Goal: Complete application form

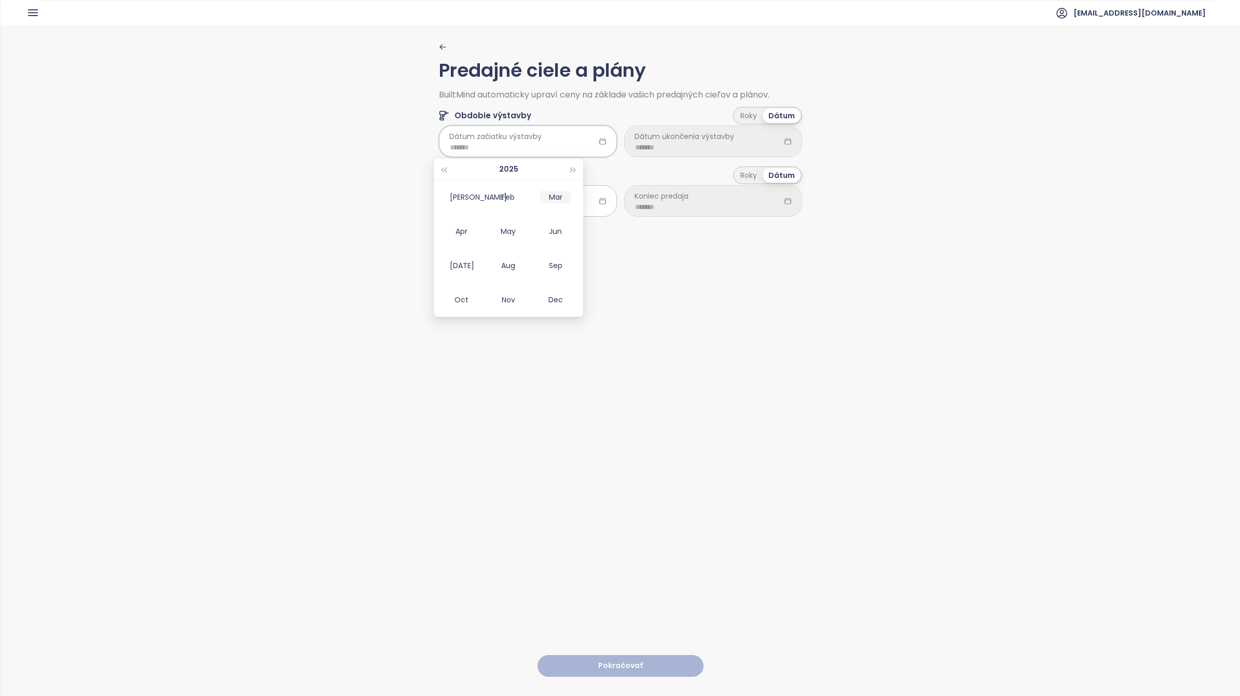
type input "*******"
click at [507, 295] on div "Nov" at bounding box center [508, 300] width 31 height 12
type input "*******"
click at [701, 141] on span "Dátum ukončenia výstavby" at bounding box center [684, 136] width 100 height 11
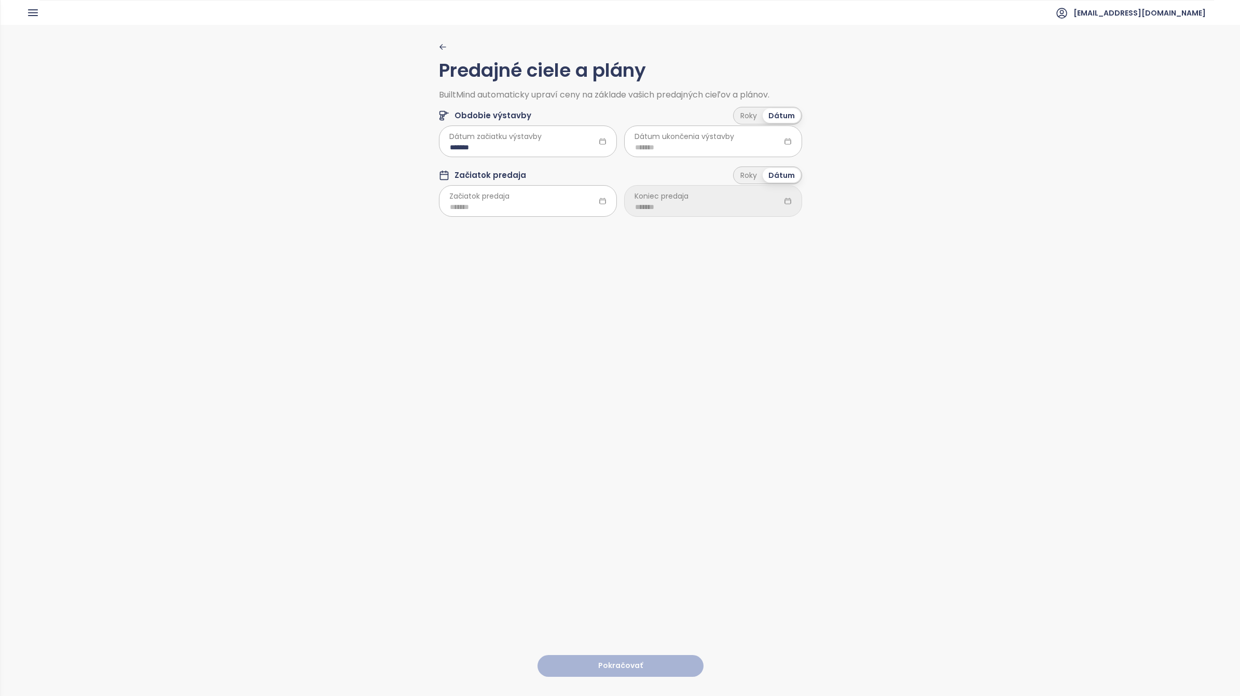
click at [784, 139] on icon at bounding box center [787, 141] width 6 height 6
click at [706, 138] on span "Dátum ukončenia výstavby" at bounding box center [684, 136] width 100 height 11
click at [784, 138] on icon at bounding box center [788, 141] width 8 height 8
drag, startPoint x: 782, startPoint y: 141, endPoint x: 738, endPoint y: 148, distance: 44.7
click at [784, 141] on icon at bounding box center [788, 141] width 8 height 8
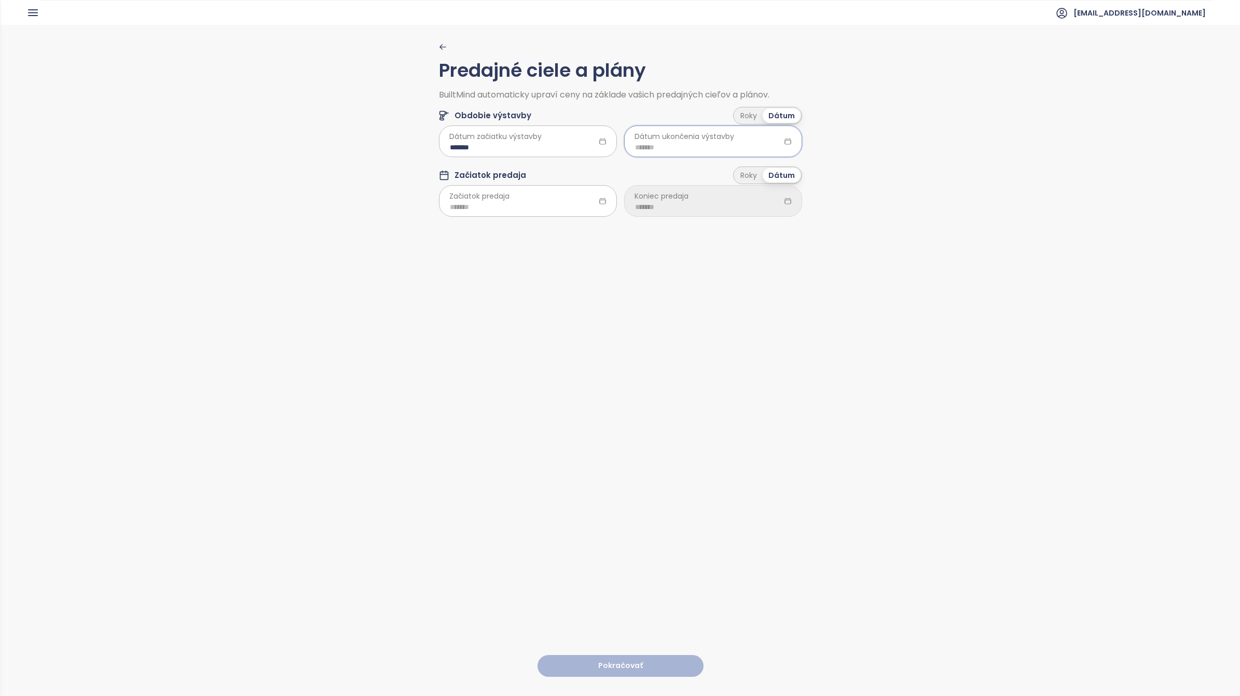
click at [665, 146] on input at bounding box center [713, 147] width 156 height 11
click at [757, 169] on span "button" at bounding box center [758, 170] width 5 height 5
type input "*******"
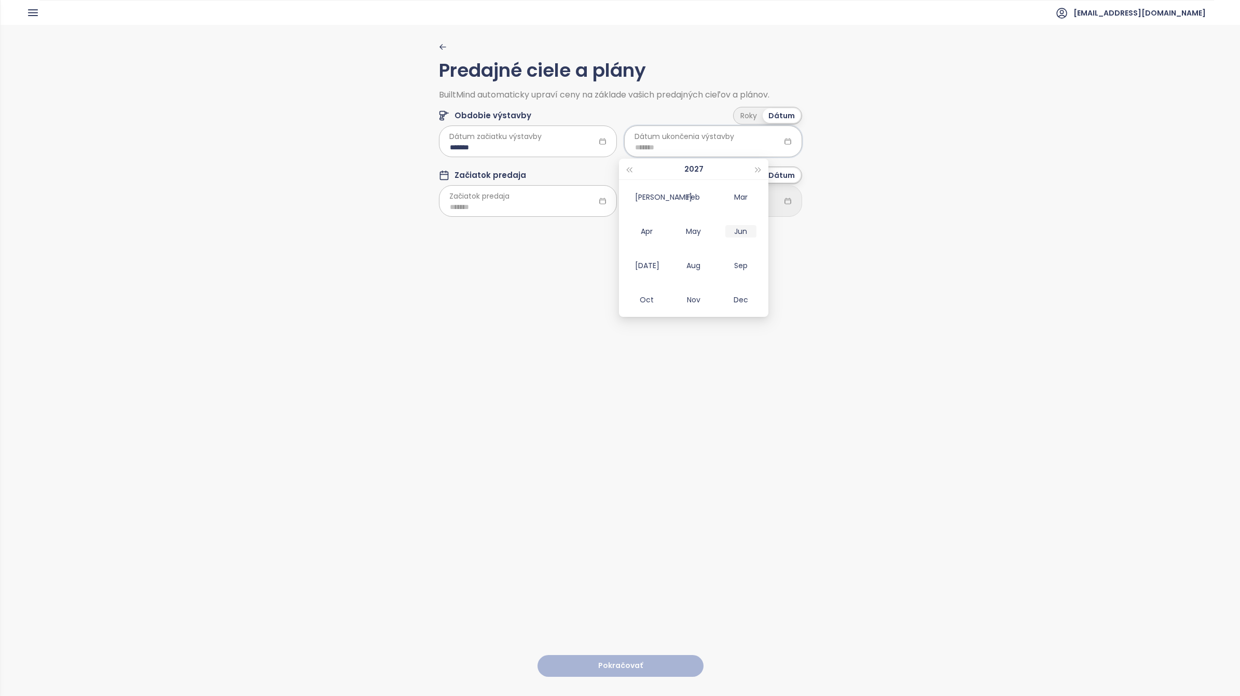
click at [747, 235] on div "Jun" at bounding box center [740, 231] width 31 height 12
type input "*******"
click at [459, 206] on input at bounding box center [528, 206] width 156 height 11
click at [557, 356] on div "Dec" at bounding box center [555, 359] width 31 height 12
type input "*******"
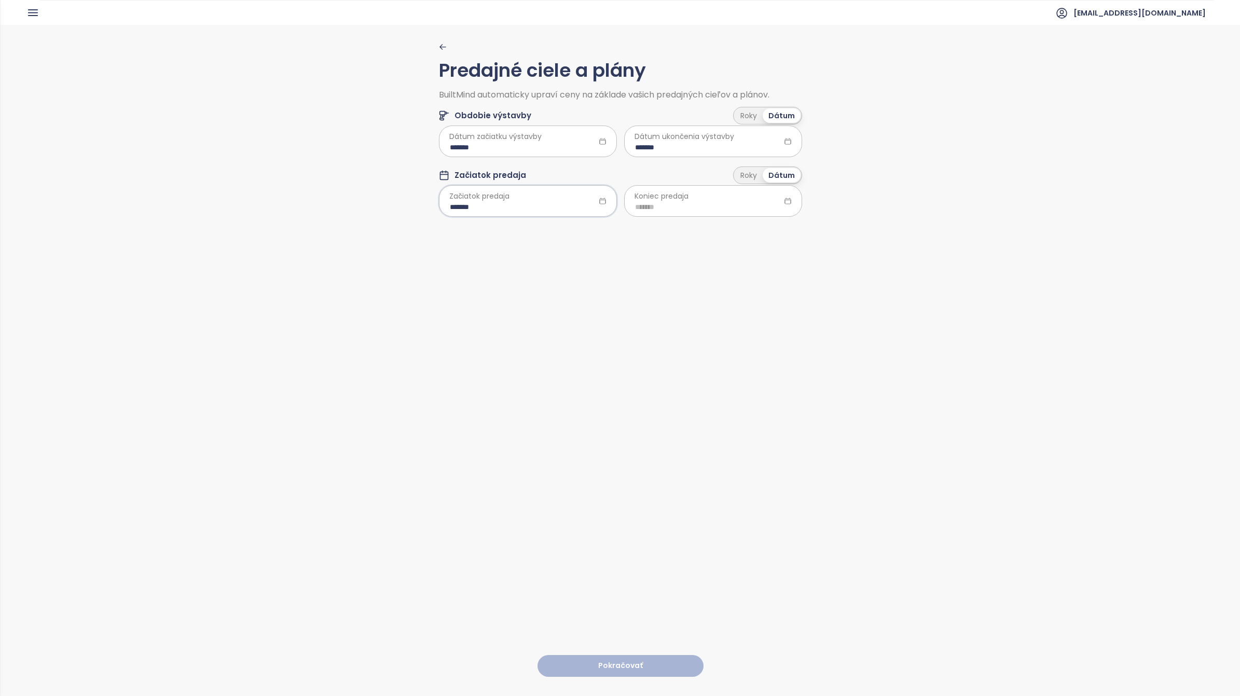
click at [784, 199] on icon at bounding box center [787, 201] width 6 height 6
click at [660, 203] on input at bounding box center [713, 206] width 156 height 11
click at [759, 228] on span "button" at bounding box center [758, 229] width 5 height 5
click at [759, 227] on span "button" at bounding box center [758, 229] width 5 height 5
click at [695, 358] on div "Nov" at bounding box center [693, 359] width 31 height 12
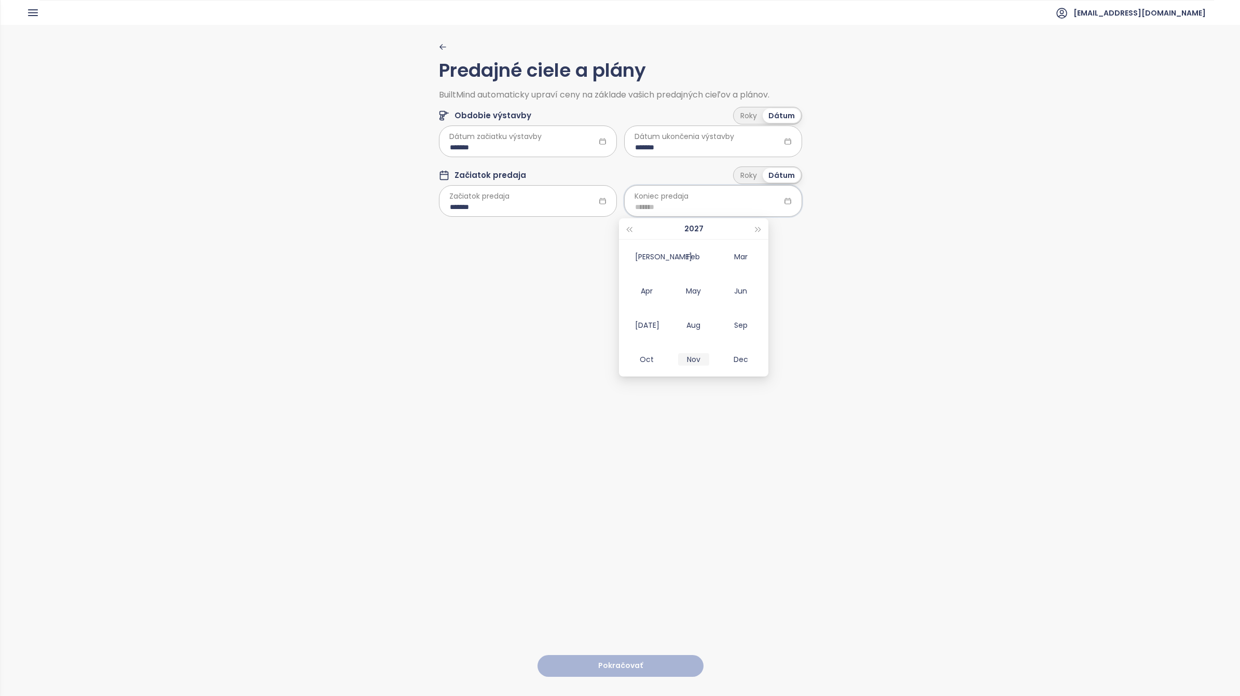
type input "*******"
click at [611, 657] on button "Pokračovať" at bounding box center [620, 666] width 166 height 22
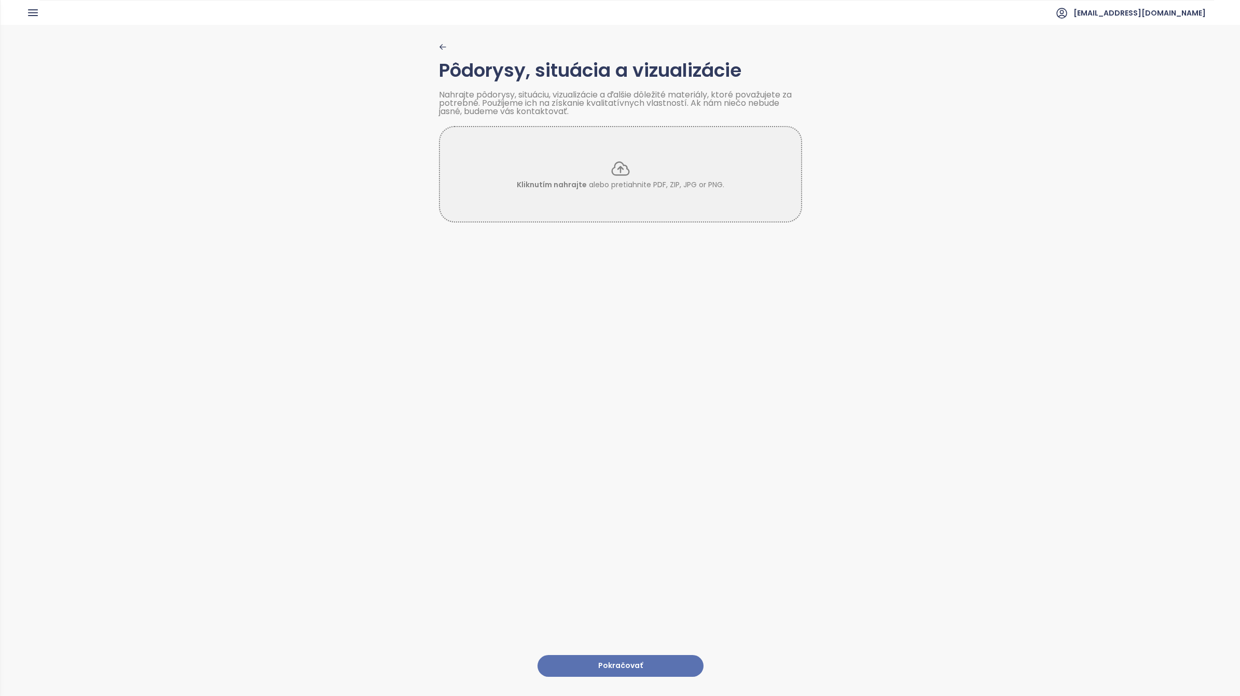
click at [610, 655] on button "Pokračovať" at bounding box center [620, 666] width 166 height 22
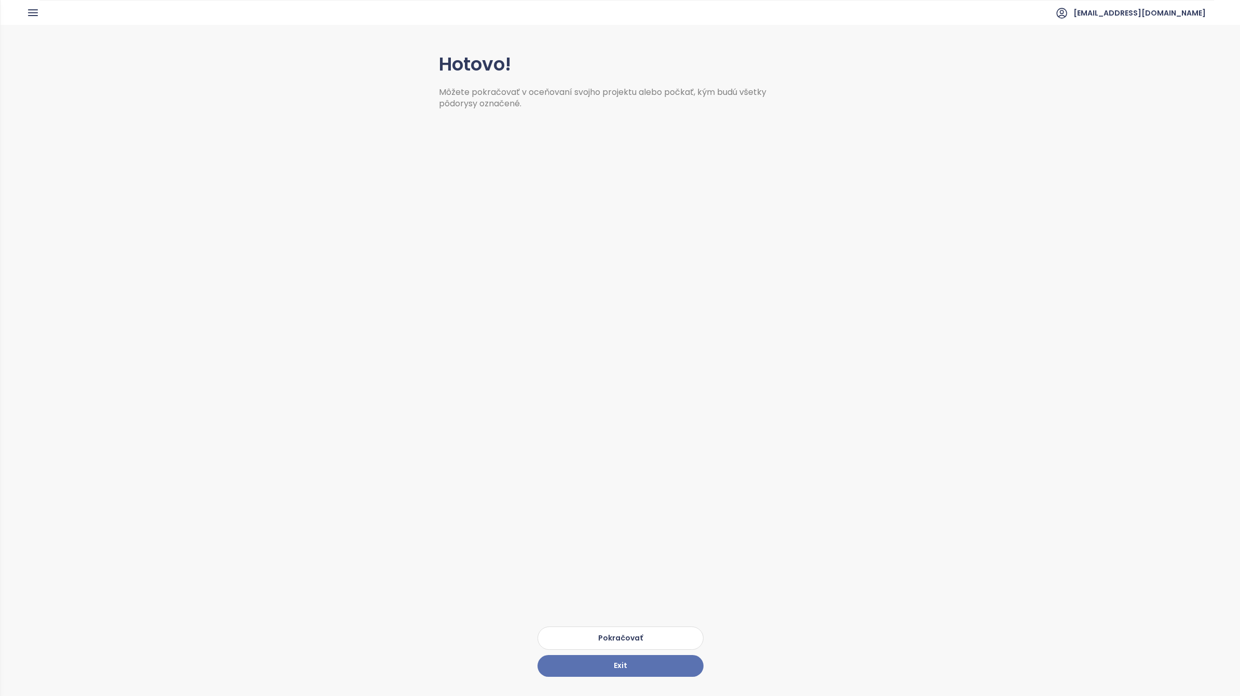
click at [616, 629] on button "Pokračovať" at bounding box center [620, 638] width 166 height 23
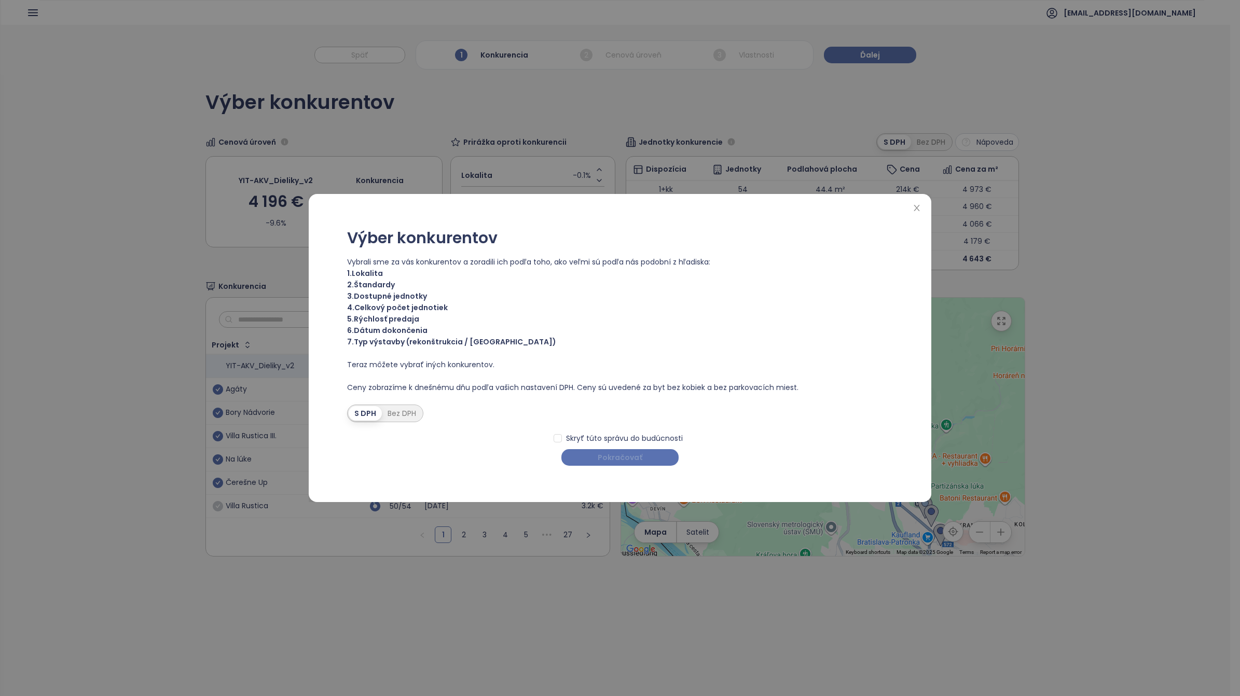
click at [637, 465] on button "Pokračovať" at bounding box center [619, 457] width 117 height 17
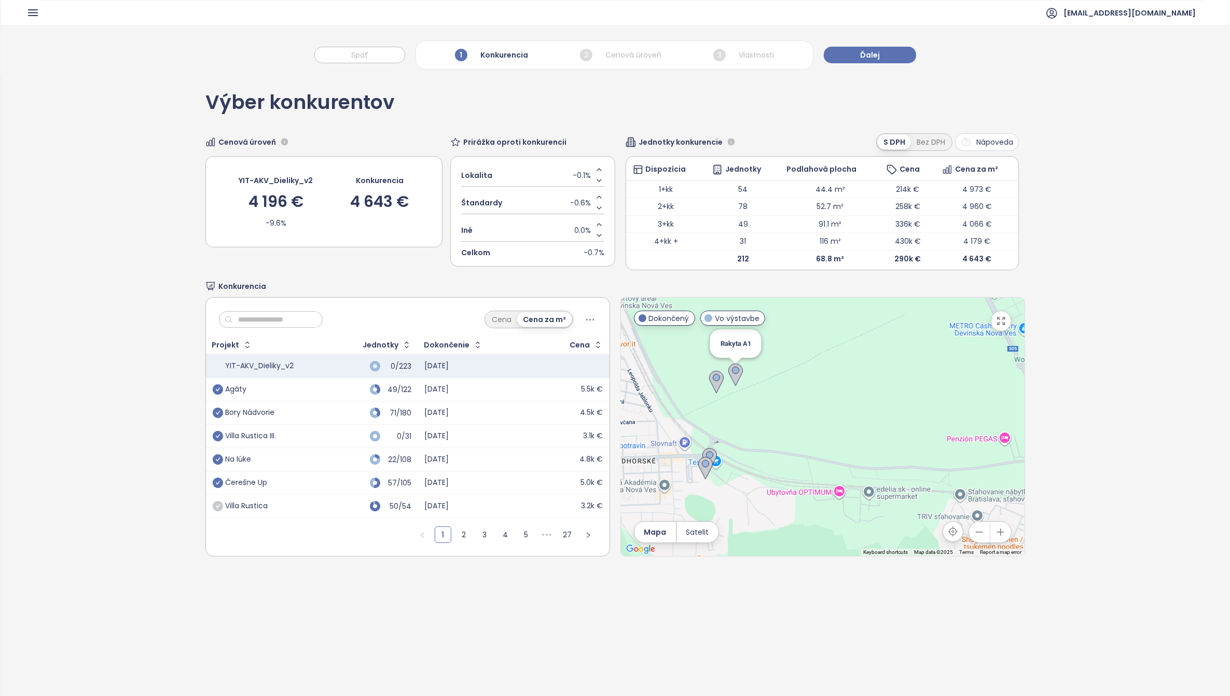
click at [730, 373] on img at bounding box center [735, 375] width 15 height 23
click at [712, 386] on img at bounding box center [716, 382] width 15 height 23
click at [706, 453] on img at bounding box center [709, 459] width 15 height 23
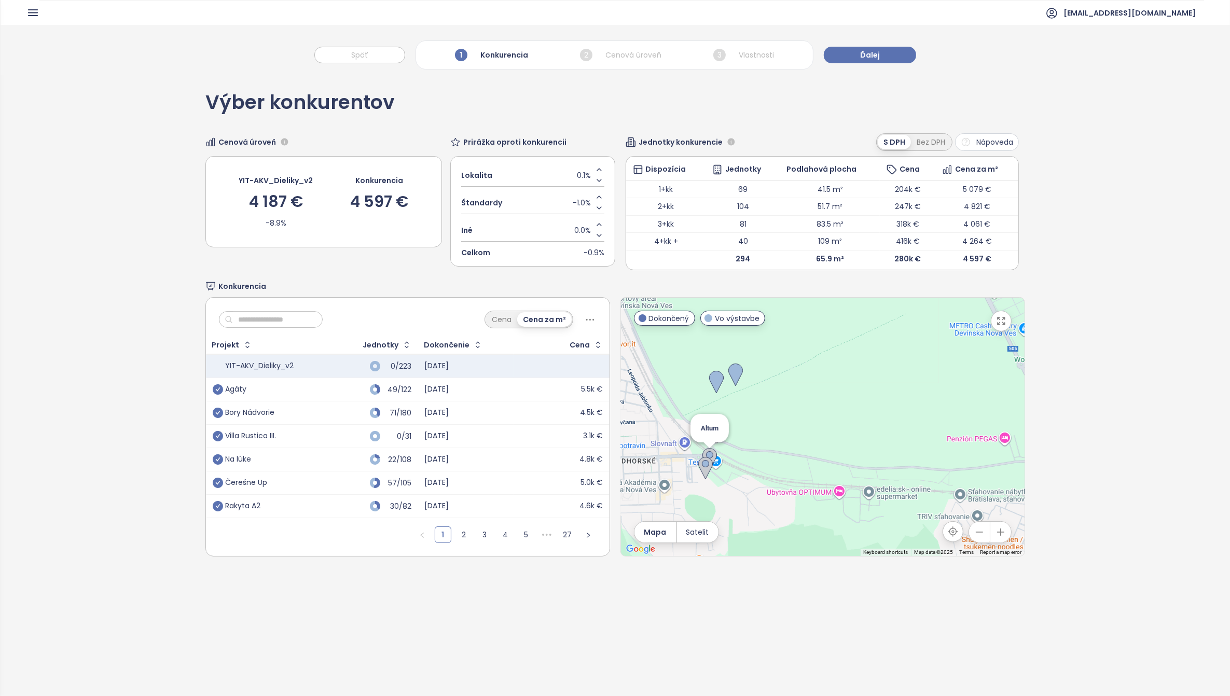
click at [706, 453] on img at bounding box center [709, 459] width 15 height 23
click at [701, 467] on img at bounding box center [705, 468] width 15 height 23
click at [219, 434] on icon "check-circle" at bounding box center [218, 436] width 10 height 10
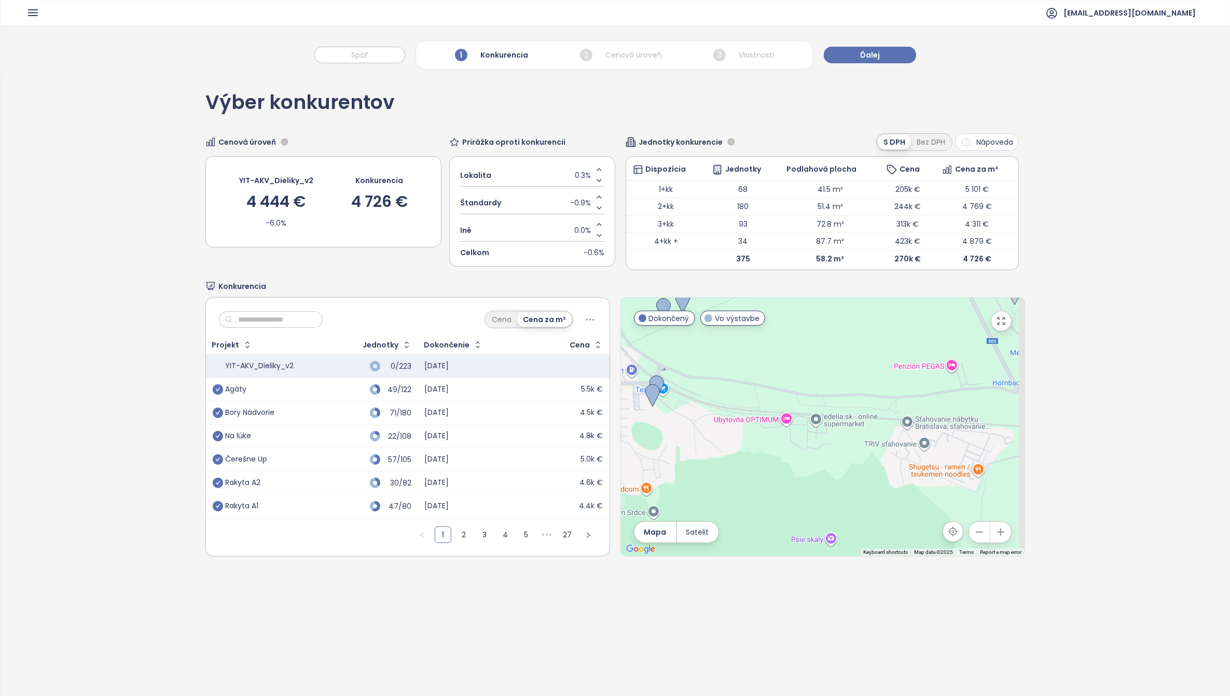
drag, startPoint x: 865, startPoint y: 440, endPoint x: 807, endPoint y: 354, distance: 103.9
click at [807, 355] on div at bounding box center [823, 427] width 404 height 258
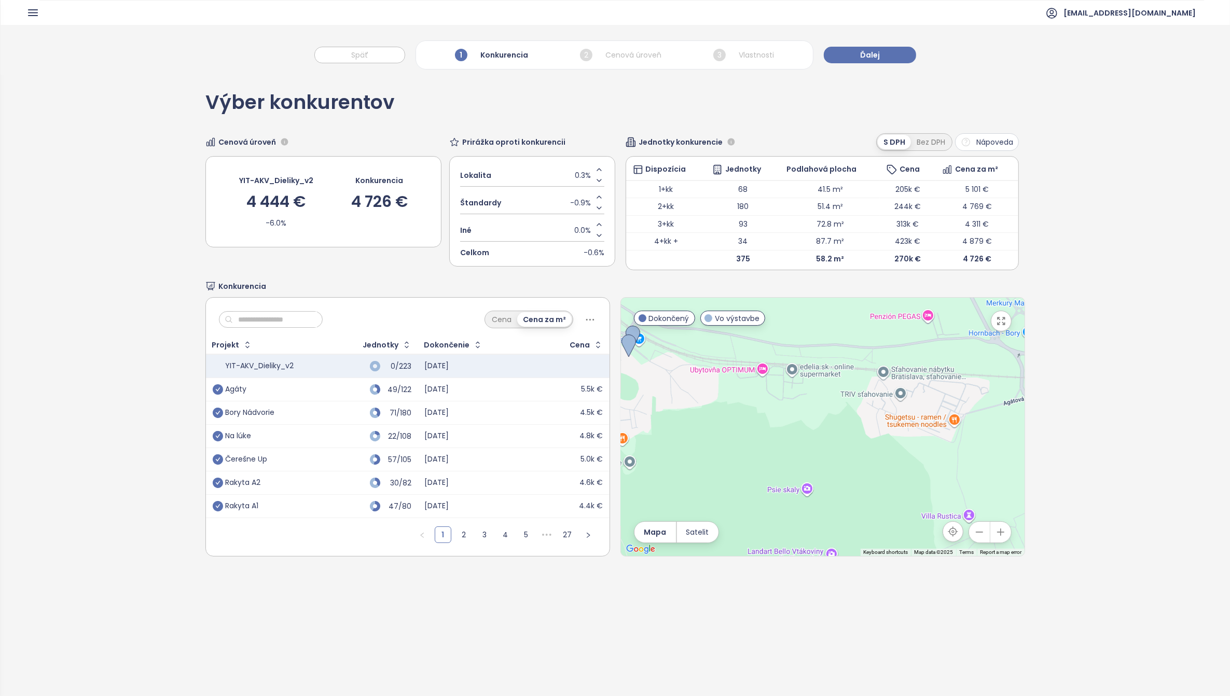
click at [974, 529] on icon "button" at bounding box center [979, 532] width 10 height 10
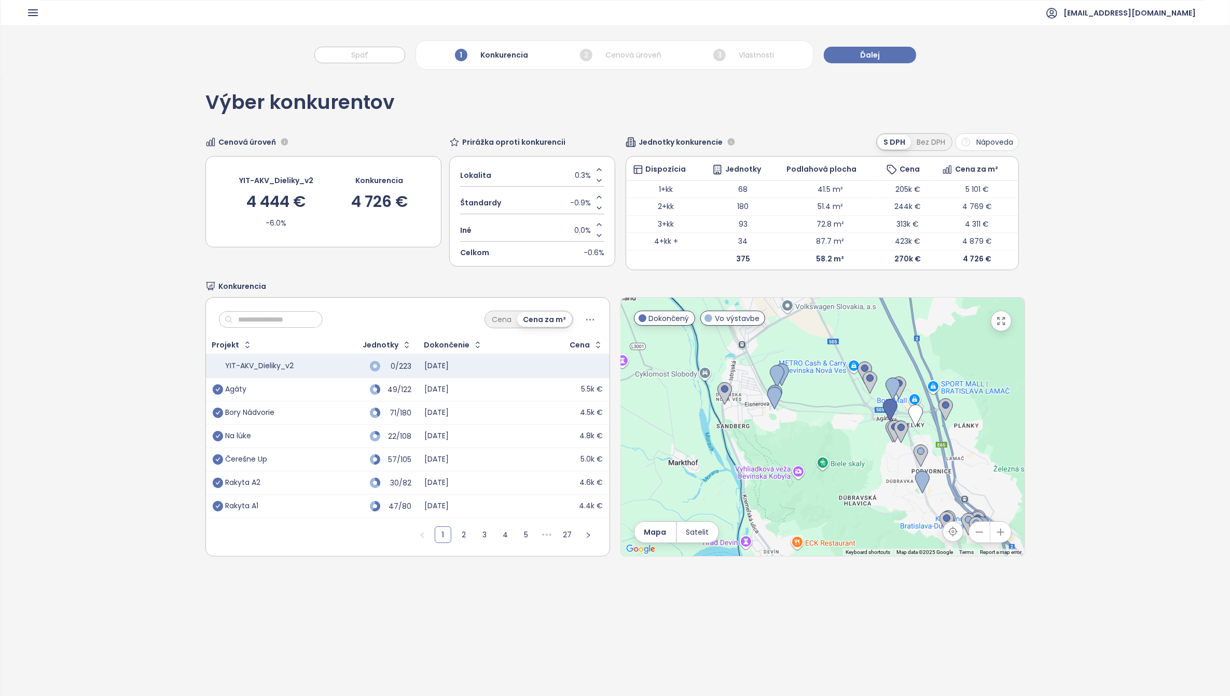
click at [974, 529] on icon "button" at bounding box center [979, 532] width 10 height 10
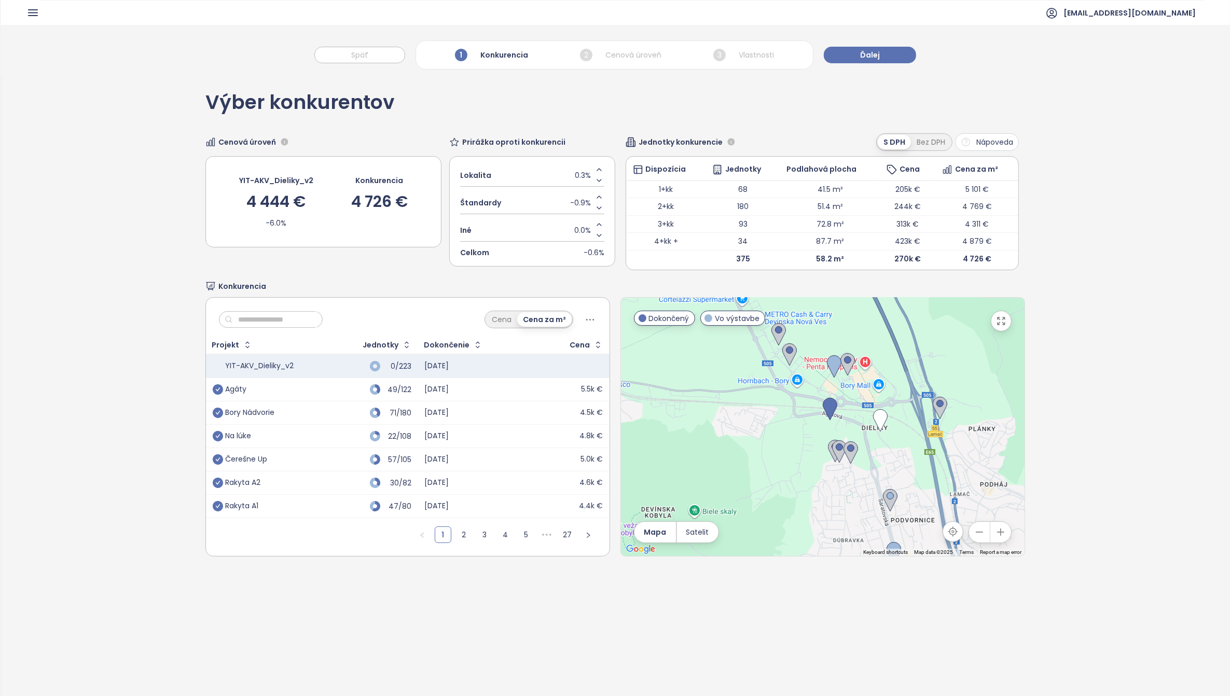
drag, startPoint x: 859, startPoint y: 439, endPoint x: 990, endPoint y: 470, distance: 133.7
click at [1010, 537] on div at bounding box center [823, 427] width 404 height 258
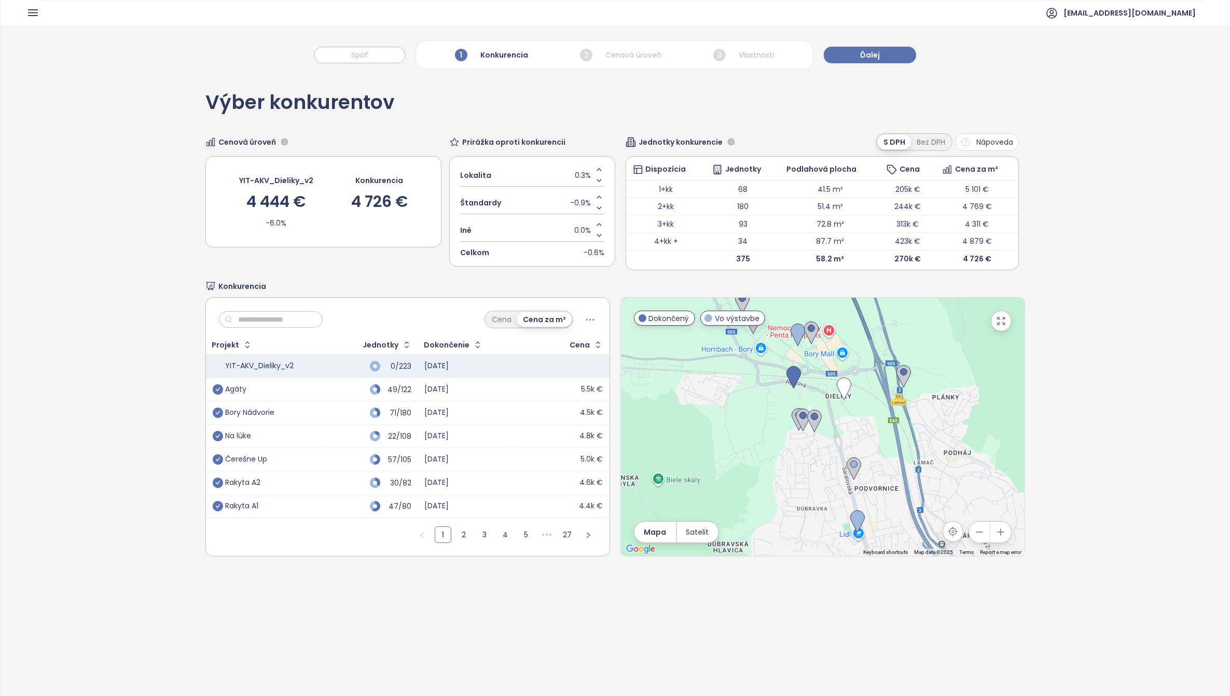
drag, startPoint x: 897, startPoint y: 475, endPoint x: 854, endPoint y: 424, distance: 66.9
click at [854, 424] on div at bounding box center [823, 427] width 404 height 258
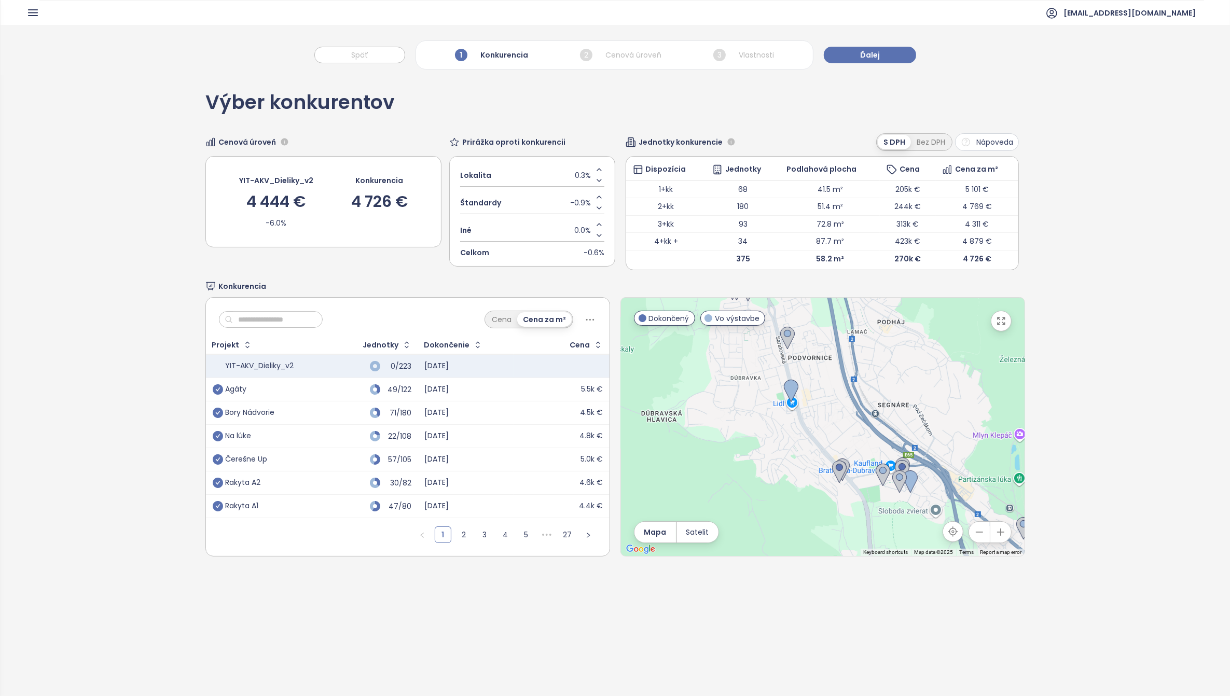
drag, startPoint x: 947, startPoint y: 469, endPoint x: 886, endPoint y: 332, distance: 150.0
click at [886, 332] on div at bounding box center [823, 427] width 404 height 258
click at [894, 478] on img at bounding box center [899, 481] width 15 height 23
click at [841, 473] on img at bounding box center [842, 469] width 15 height 23
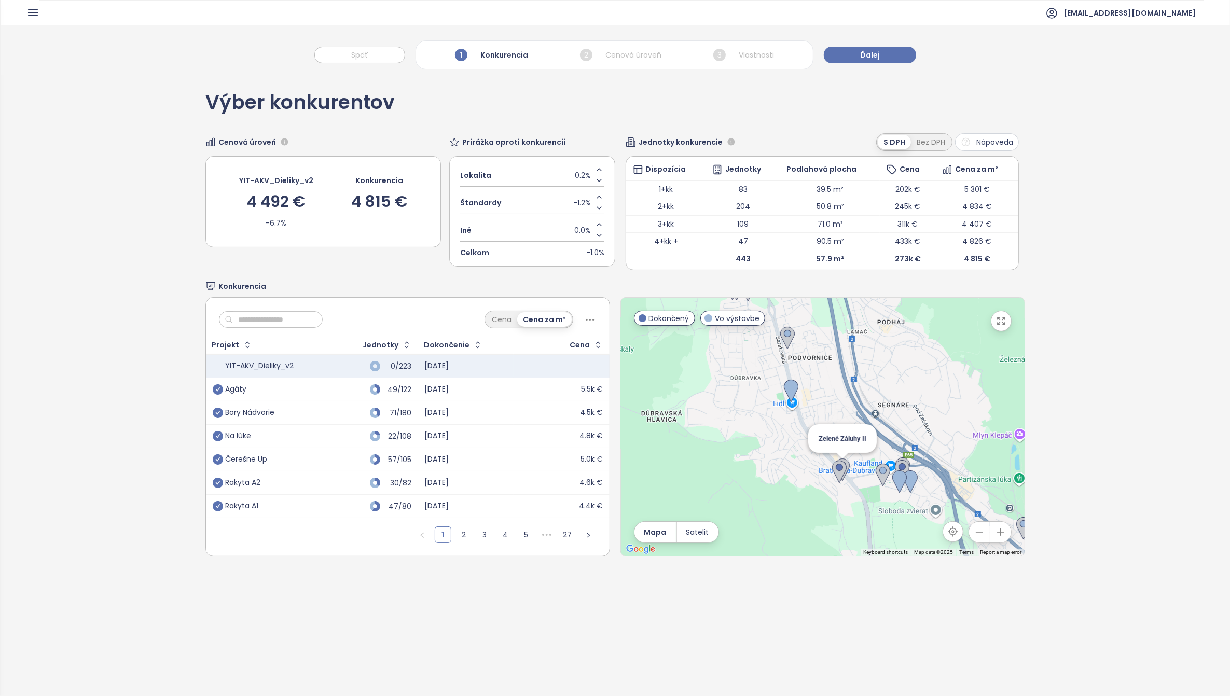
click at [841, 473] on img at bounding box center [842, 469] width 15 height 23
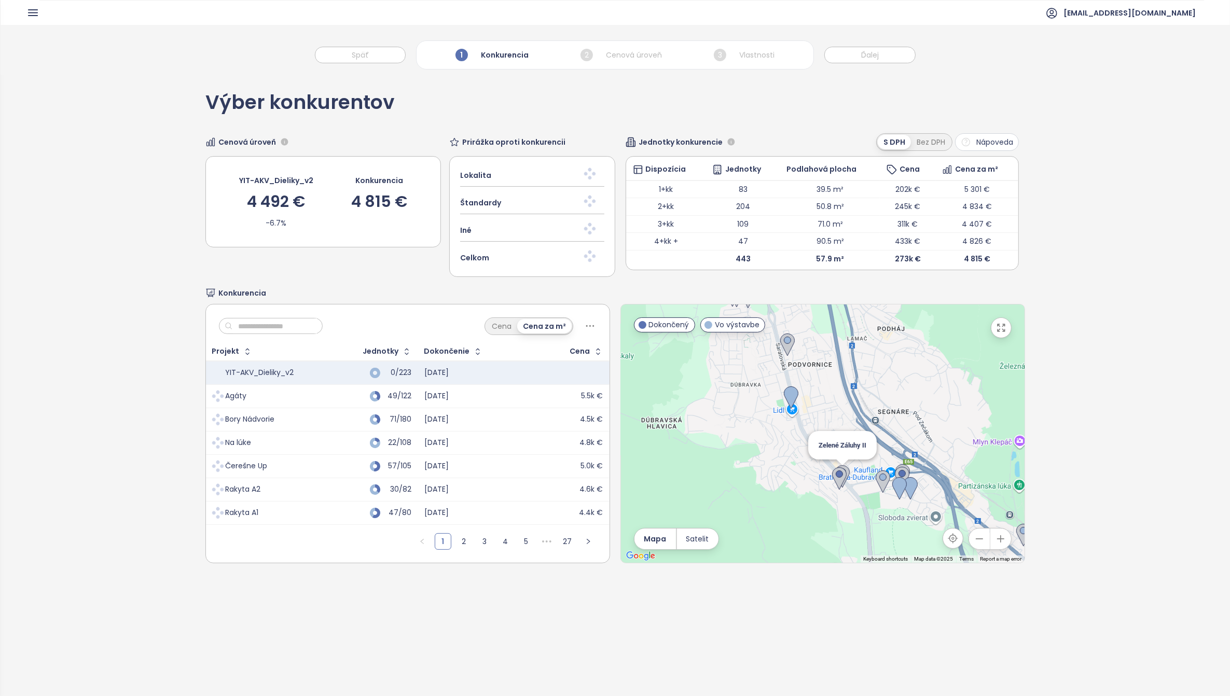
click at [841, 470] on img at bounding box center [842, 476] width 15 height 23
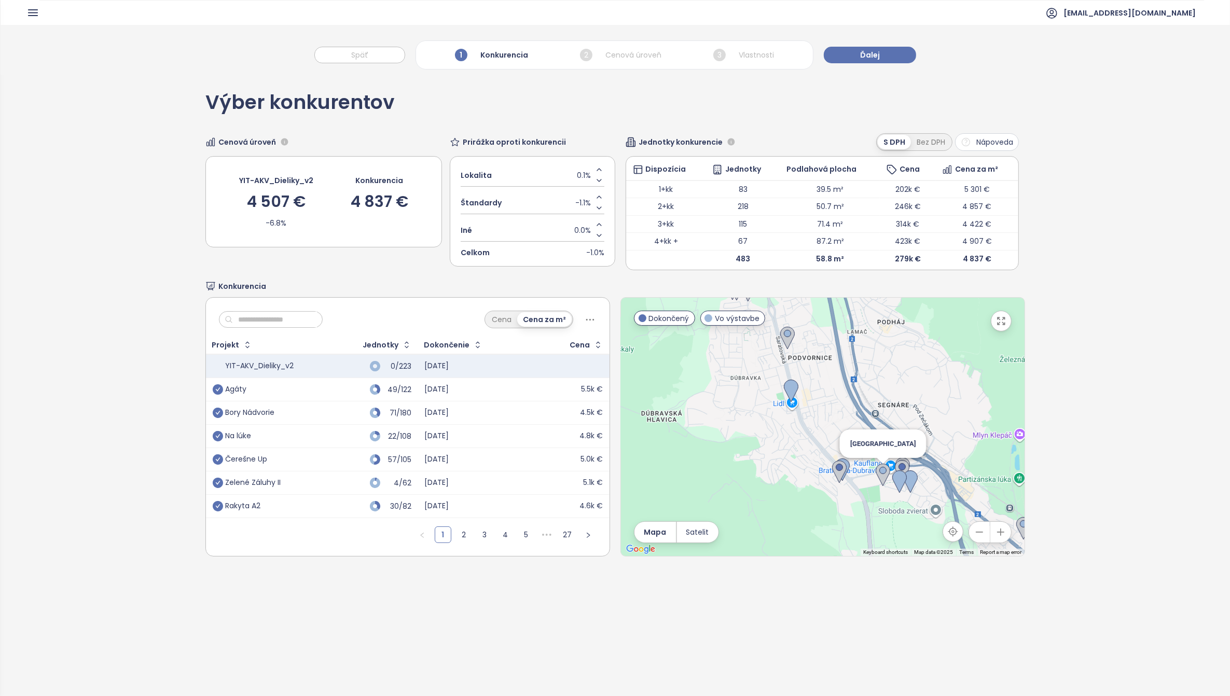
click at [876, 473] on img at bounding box center [883, 475] width 15 height 23
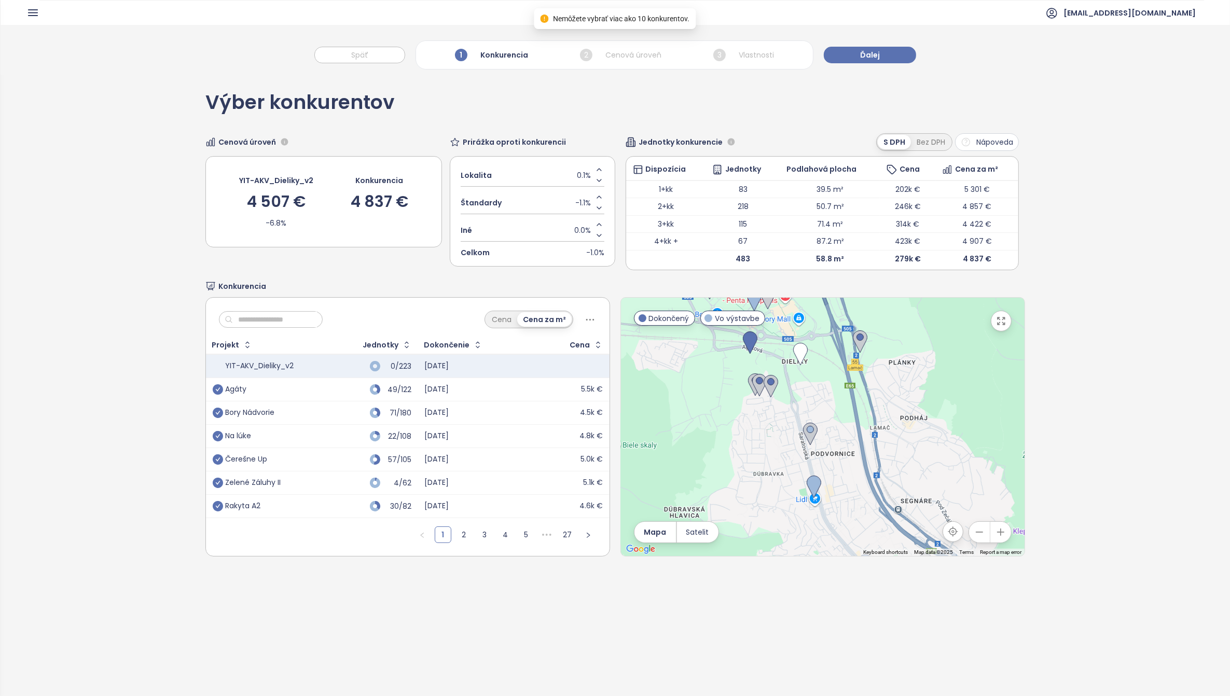
drag, startPoint x: 819, startPoint y: 392, endPoint x: 852, endPoint y: 528, distance: 140.1
click at [851, 535] on div at bounding box center [823, 427] width 404 height 258
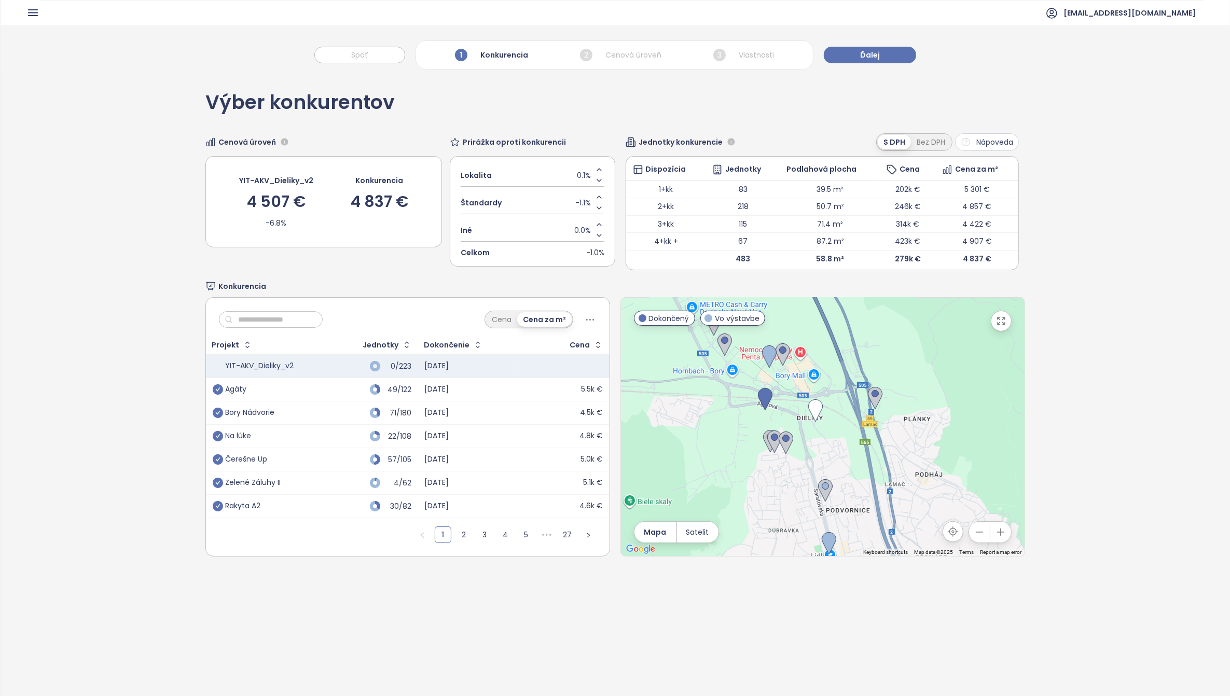
drag, startPoint x: 798, startPoint y: 400, endPoint x: 796, endPoint y: 390, distance: 10.5
click at [815, 457] on div at bounding box center [823, 427] width 404 height 258
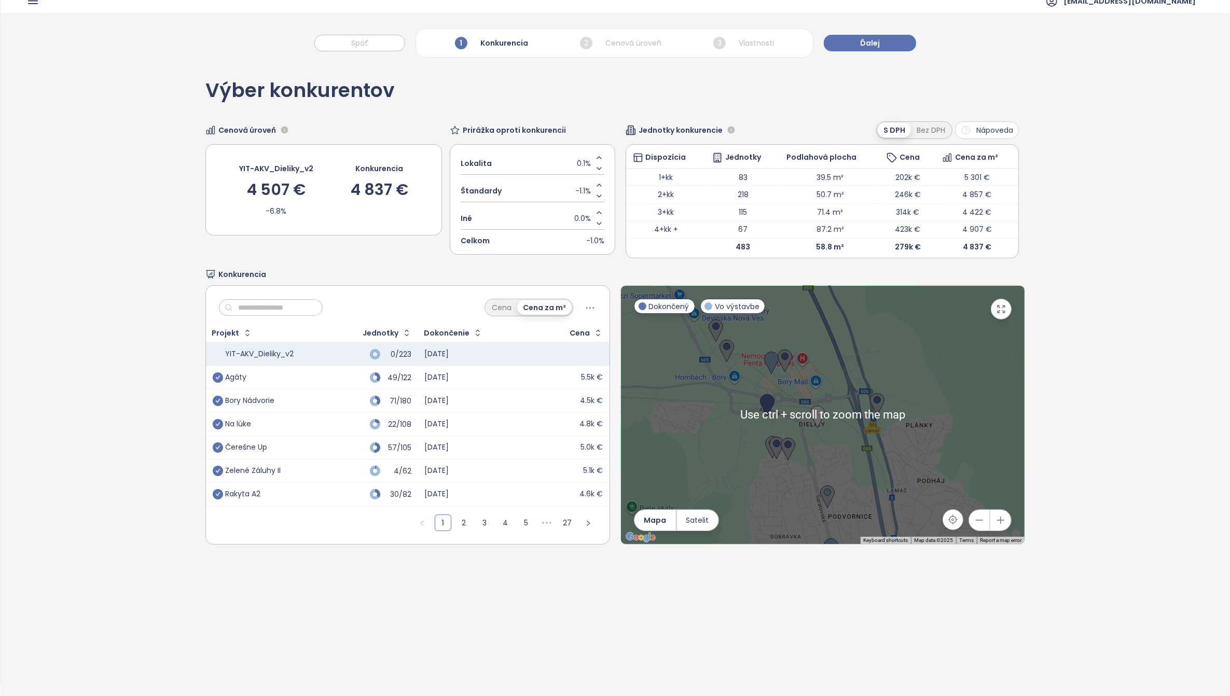
scroll to position [49, 0]
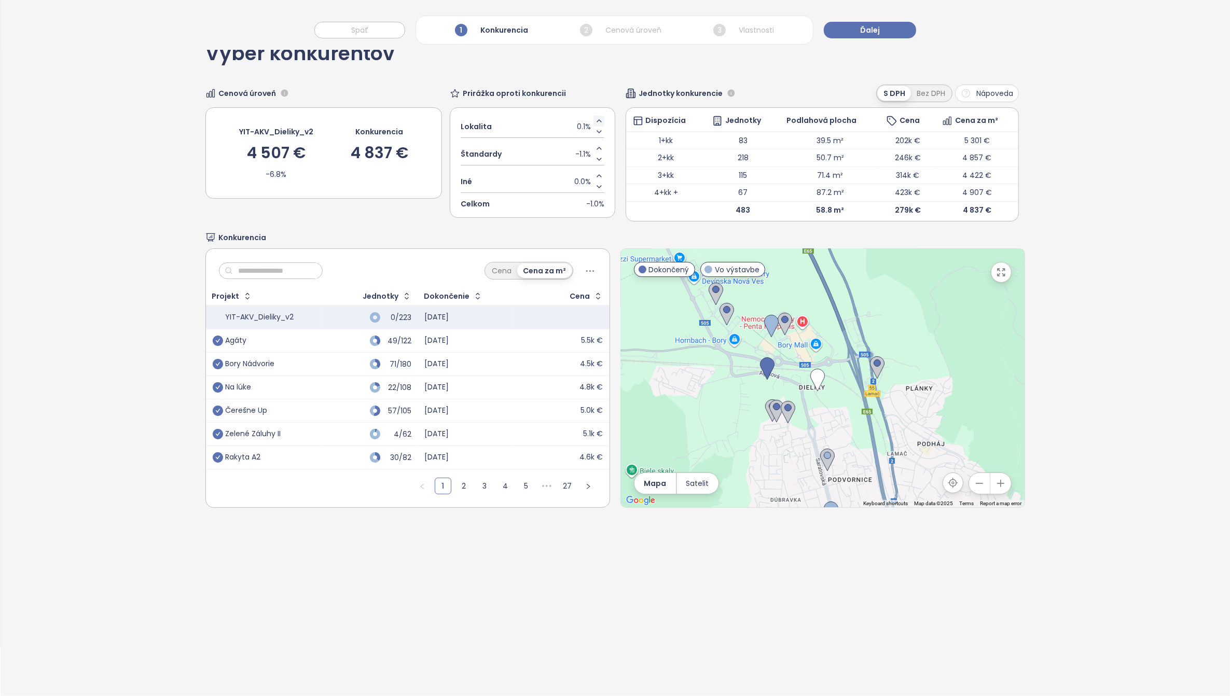
click at [596, 120] on icon "Increase value" at bounding box center [599, 121] width 8 height 8
click at [595, 130] on icon "Decrease value" at bounding box center [599, 132] width 8 height 8
click at [869, 33] on span "Ďalej" at bounding box center [870, 29] width 20 height 11
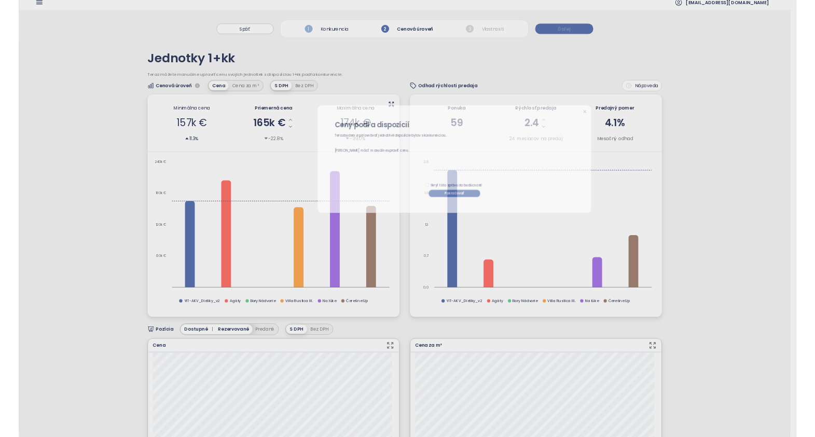
scroll to position [0, 0]
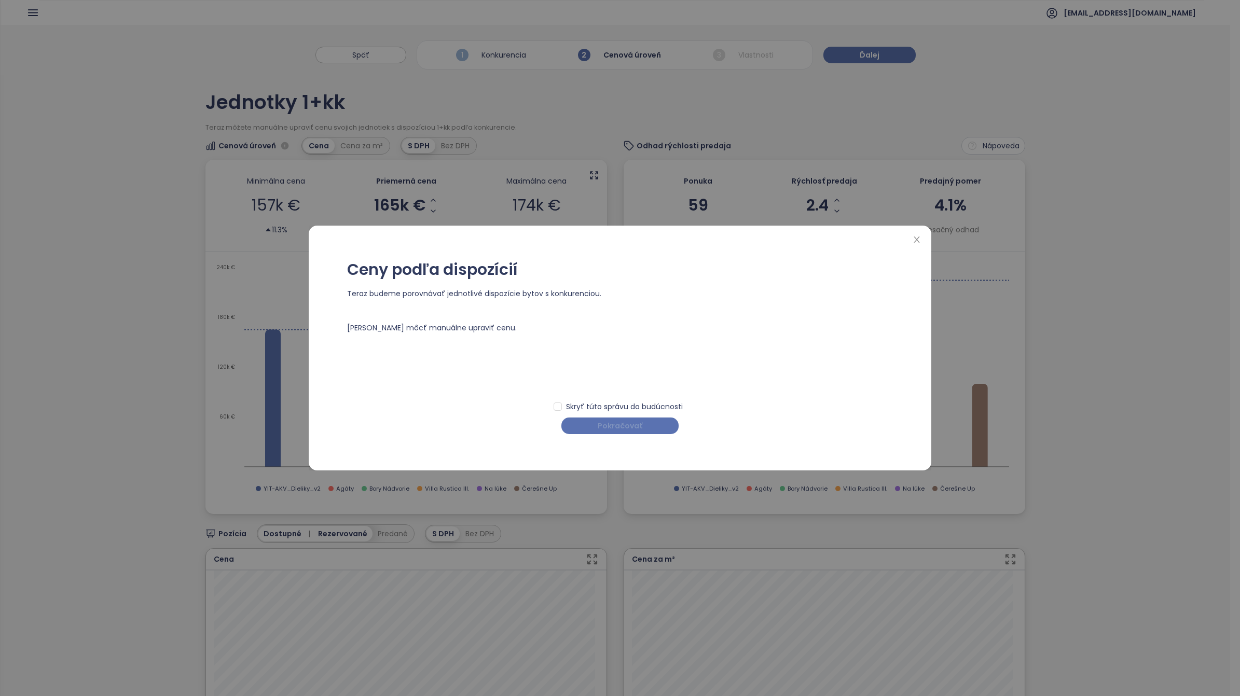
click at [628, 428] on span "Pokračovať" at bounding box center [619, 425] width 45 height 11
